Goal: Check status: Check status

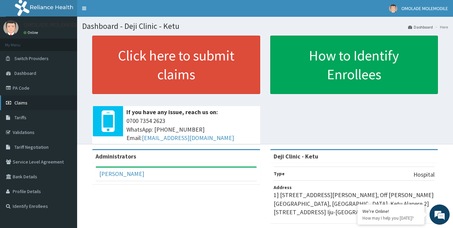
click at [28, 102] on link "Claims" at bounding box center [38, 102] width 77 height 15
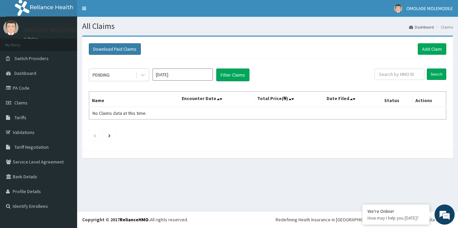
click at [126, 47] on button "Download Paid Claims" at bounding box center [115, 48] width 52 height 11
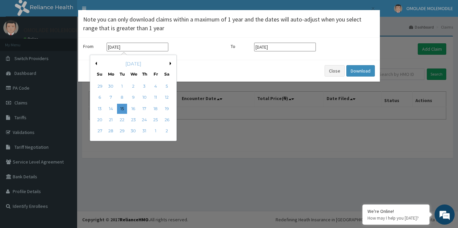
click at [120, 47] on input "15-07-2025" at bounding box center [138, 47] width 62 height 9
click at [169, 63] on div "July 2025" at bounding box center [133, 63] width 81 height 7
click at [95, 63] on button "Previous Month" at bounding box center [95, 63] width 3 height 3
click at [97, 63] on div "June 2025" at bounding box center [133, 63] width 81 height 7
click at [97, 63] on button "Previous Month" at bounding box center [95, 63] width 3 height 3
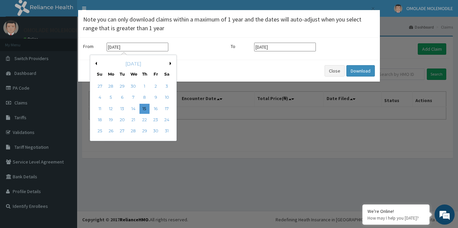
click at [171, 62] on button "Next Month" at bounding box center [171, 63] width 3 height 3
click at [170, 61] on div "June 2025" at bounding box center [133, 63] width 81 height 7
click at [170, 63] on button "Next Month" at bounding box center [171, 63] width 3 height 3
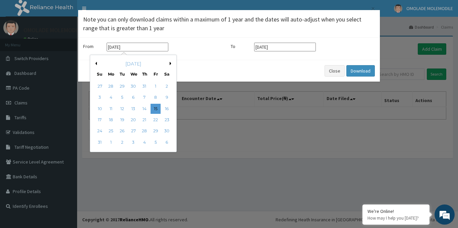
click at [113, 46] on input "15-07-2025" at bounding box center [138, 47] width 62 height 9
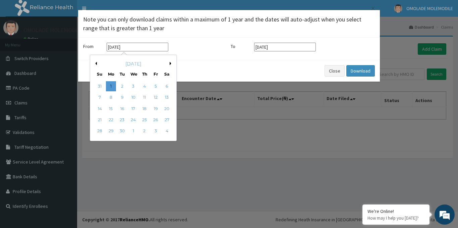
type input "[DATE]"
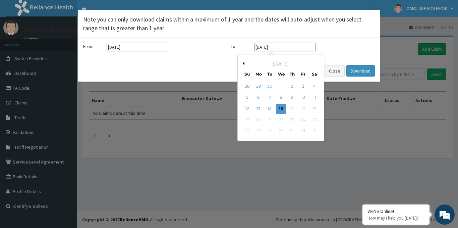
click at [259, 47] on input "15-10-2025" at bounding box center [285, 47] width 62 height 9
click at [266, 47] on input "31-10-2025" at bounding box center [285, 47] width 62 height 9
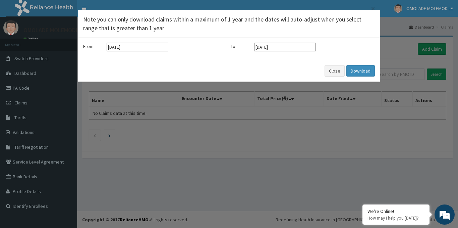
click at [347, 41] on div "From 01-09-2025 To 31-01-2025" at bounding box center [229, 49] width 302 height 22
click at [357, 68] on button "Download" at bounding box center [361, 70] width 29 height 11
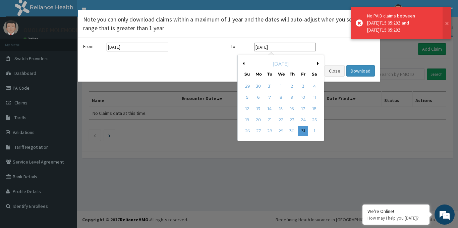
click at [266, 47] on input "31-01-2025" at bounding box center [285, 47] width 62 height 9
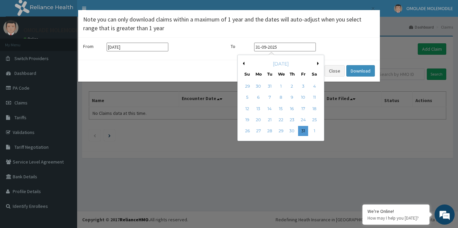
click at [340, 121] on div "Previous Month Next Month January 2025 Su Mo Tu We Th Fr Sa 29 30 31 1 2 3 4 5 …" at bounding box center [295, 99] width 114 height 88
click at [365, 71] on button "Download" at bounding box center [361, 70] width 29 height 11
click at [266, 47] on input "31-01-2025" at bounding box center [285, 47] width 62 height 9
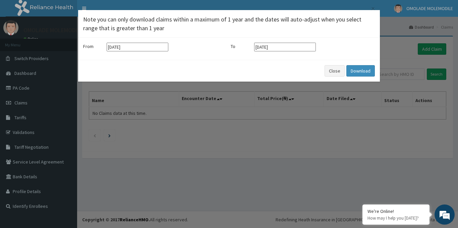
click at [282, 183] on div "× Note you can only download claims within a maximum of 1 year and the dates wi…" at bounding box center [229, 114] width 458 height 228
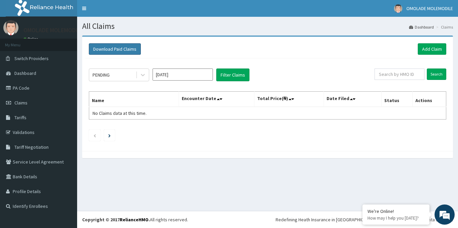
click at [126, 45] on button "Download Paid Claims" at bounding box center [115, 48] width 52 height 11
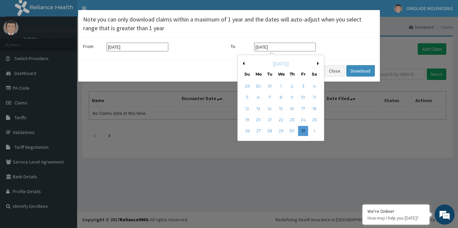
click at [279, 47] on input "31-01-2025" at bounding box center [285, 47] width 62 height 9
type input "3"
click at [260, 47] on input "31-09-2025" at bounding box center [285, 47] width 62 height 9
type input "[DATE]"
click at [334, 116] on div "Previous Month Next Month September 2025 Su Mo Tu We Th Fr Sa 31 1 2 3 4 5 6 7 …" at bounding box center [295, 99] width 114 height 88
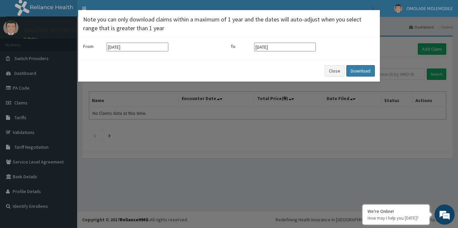
click at [354, 71] on button "Download" at bounding box center [361, 70] width 29 height 11
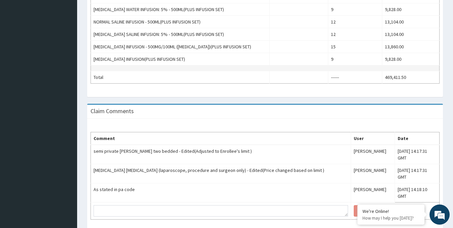
scroll to position [293, 0]
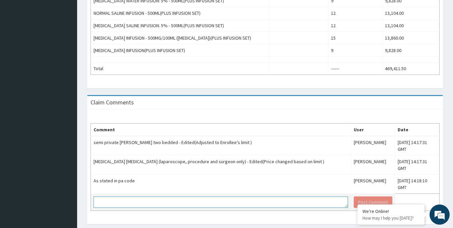
click at [103, 196] on textarea at bounding box center [221, 201] width 255 height 11
click at [184, 196] on textarea "AS STATED IN OUR MAIL TO YOU, ENROLLEE SPENT 11 DAYS IN THE HOSPITAL" at bounding box center [221, 201] width 255 height 11
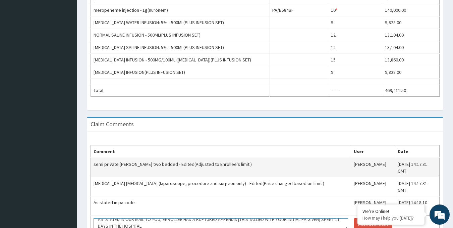
scroll to position [260, 0]
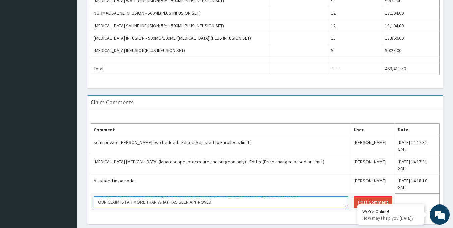
scroll to position [20, 0]
click at [215, 196] on textarea "AS STATED IN OUR MAIL TO YOU, ENROLLEE HAD A RUPTURED APPENDIX [THIS TALLIED WI…" at bounding box center [221, 201] width 255 height 11
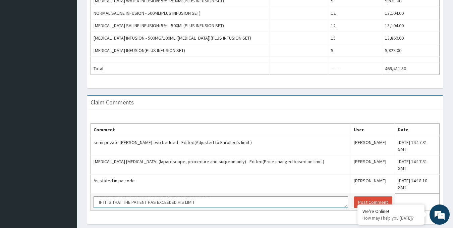
click at [210, 196] on textarea "AS STATED IN OUR MAIL TO YOU, ENROLLEE HAD A RUPTURED APPENDIX [THIS TALLIED WI…" at bounding box center [221, 201] width 255 height 11
type textarea "AS STATED IN OUR MAIL TO YOU, ENROLLEE HAD A RUPTURED APPENDIX [THIS TALLIED WI…"
click at [354, 196] on button "Post Comment" at bounding box center [373, 201] width 39 height 11
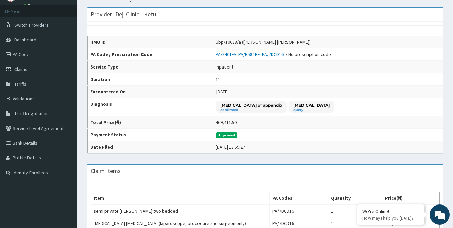
scroll to position [0, 0]
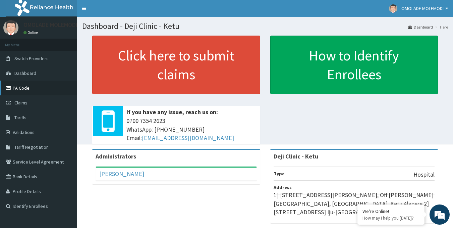
click at [27, 90] on link "PA Code" at bounding box center [38, 88] width 77 height 15
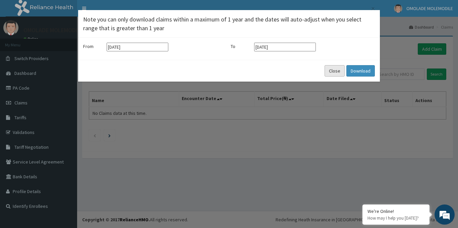
click at [334, 70] on button "Close" at bounding box center [335, 70] width 20 height 11
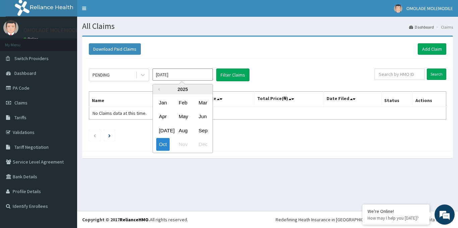
click at [204, 75] on input "[DATE]" at bounding box center [183, 74] width 60 height 12
click at [205, 130] on div "Sep" at bounding box center [202, 130] width 13 height 12
type input "[DATE]"
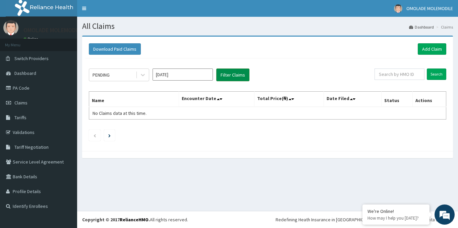
click at [240, 74] on button "Filter Claims" at bounding box center [232, 74] width 33 height 13
click at [232, 74] on button "Filter Claims" at bounding box center [232, 74] width 33 height 13
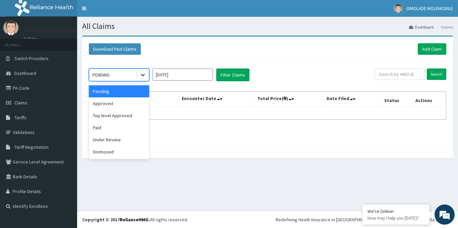
click at [142, 75] on icon at bounding box center [143, 75] width 4 height 2
click at [126, 103] on div "Approved" at bounding box center [119, 103] width 60 height 12
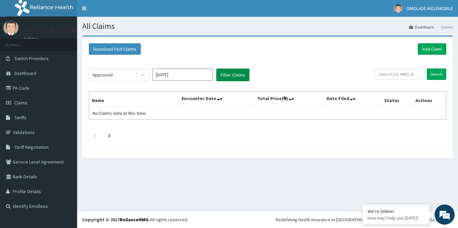
click at [232, 75] on button "Filter Claims" at bounding box center [232, 74] width 33 height 13
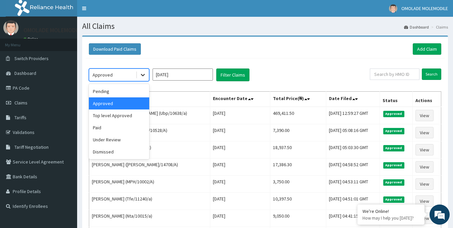
click at [144, 76] on icon at bounding box center [143, 74] width 7 height 7
click at [126, 116] on div "Top level Approved" at bounding box center [119, 115] width 60 height 12
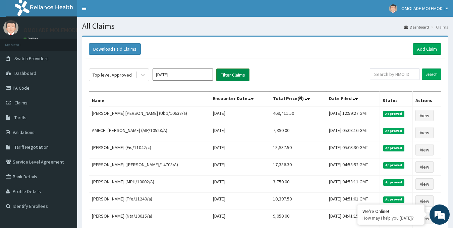
click at [231, 75] on button "Filter Claims" at bounding box center [232, 74] width 33 height 13
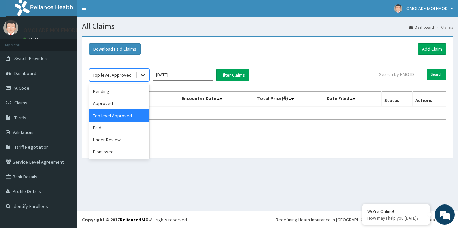
click at [141, 76] on icon at bounding box center [143, 74] width 7 height 7
click at [115, 140] on div "Under Review" at bounding box center [119, 140] width 60 height 12
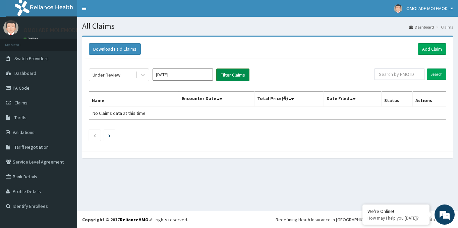
click at [233, 76] on button "Filter Claims" at bounding box center [232, 74] width 33 height 13
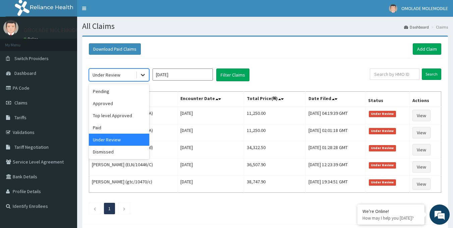
click at [142, 75] on icon at bounding box center [143, 75] width 4 height 2
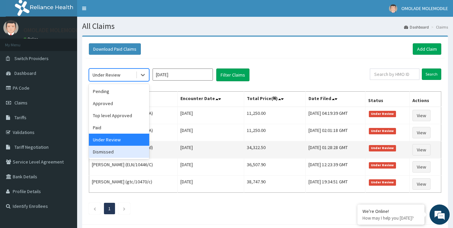
click at [103, 151] on div "Dismissed" at bounding box center [119, 152] width 60 height 12
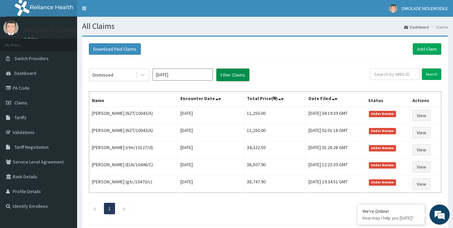
click at [232, 74] on button "Filter Claims" at bounding box center [232, 74] width 33 height 13
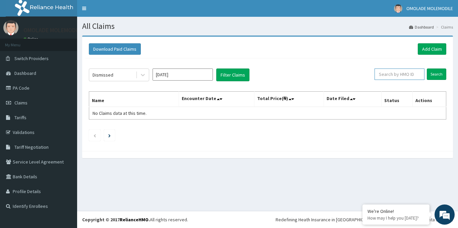
paste input "Ubp/10638/a"
type input "Ubp/10638/a"
click at [434, 74] on input "Search" at bounding box center [436, 73] width 19 height 11
